Goal: Navigation & Orientation: Find specific page/section

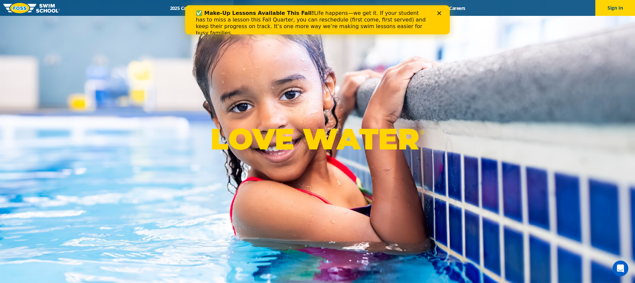
click at [440, 11] on icon "Close" at bounding box center [439, 13] width 4 height 4
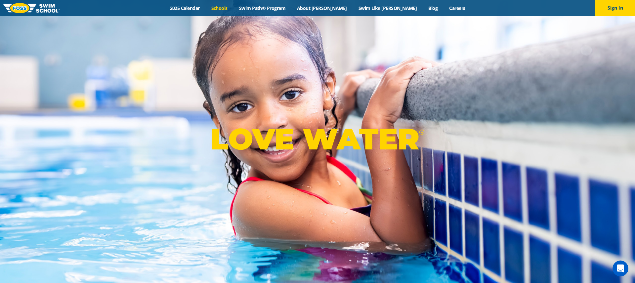
click at [233, 6] on link "Schools" at bounding box center [219, 8] width 28 height 6
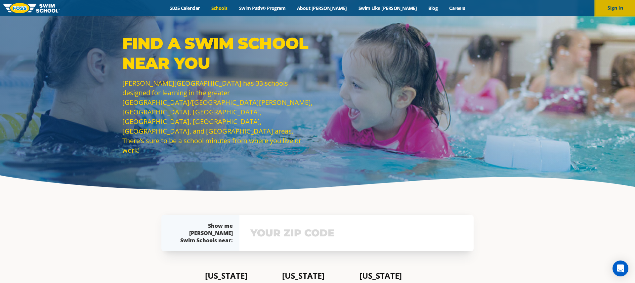
click at [615, 8] on button "Sign In" at bounding box center [615, 8] width 40 height 16
